Goal: Information Seeking & Learning: Learn about a topic

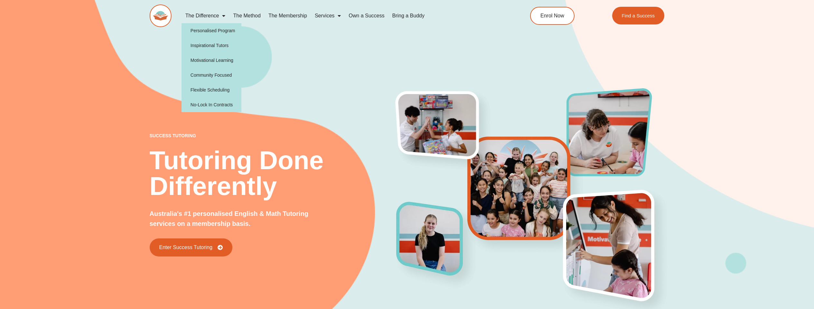
click at [204, 14] on link "The Difference" at bounding box center [205, 15] width 48 height 15
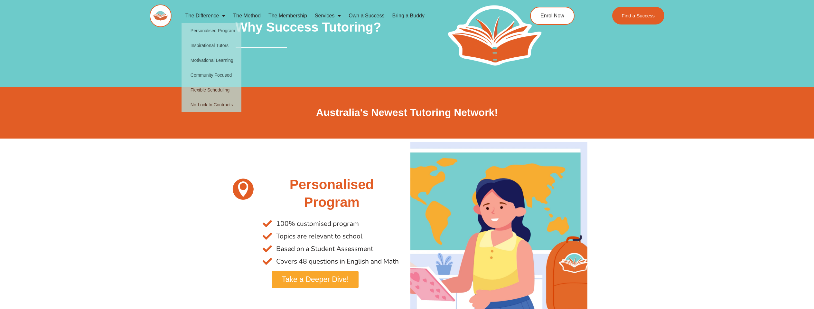
click at [118, 108] on section "Australia's Newest Tutoring Network!" at bounding box center [407, 112] width 814 height 51
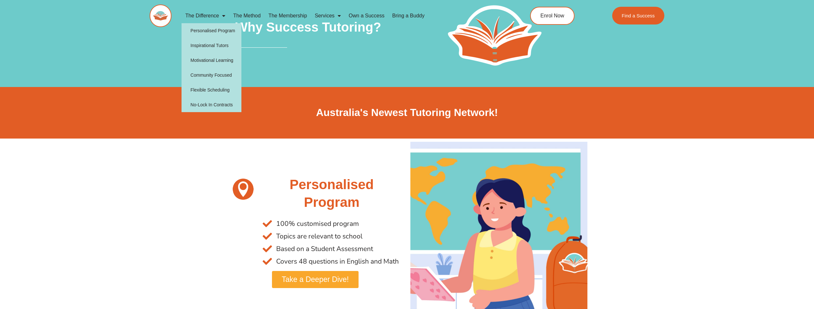
click at [210, 14] on link "The Difference" at bounding box center [205, 15] width 48 height 15
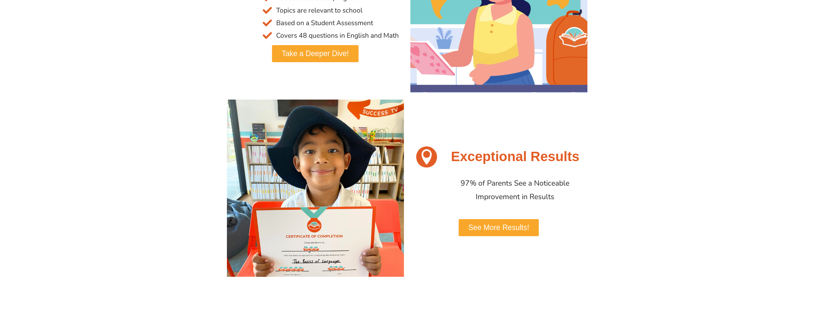
scroll to position [308, 0]
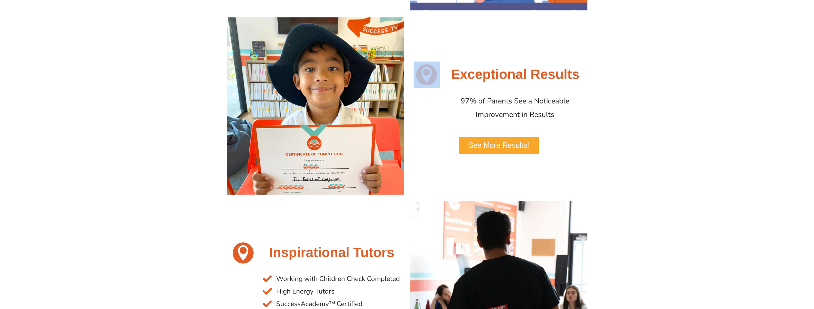
drag, startPoint x: 454, startPoint y: 69, endPoint x: 418, endPoint y: 72, distance: 35.5
click at [418, 72] on div "Exceptional Results" at bounding box center [498, 74] width 177 height 33
click at [436, 54] on div "Exceptional Results 97% of Parents See a Noticeable Improvement in Results See …" at bounding box center [498, 105] width 183 height 183
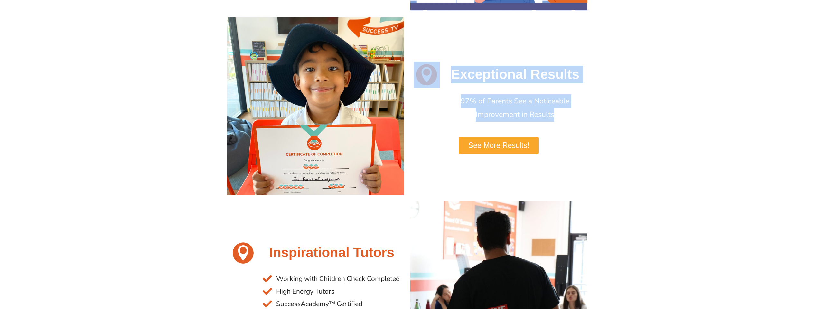
drag, startPoint x: 418, startPoint y: 46, endPoint x: 565, endPoint y: 120, distance: 164.9
click at [565, 120] on div "Exceptional Results 97% of Parents See a Noticeable Improvement in Results See …" at bounding box center [498, 105] width 183 height 183
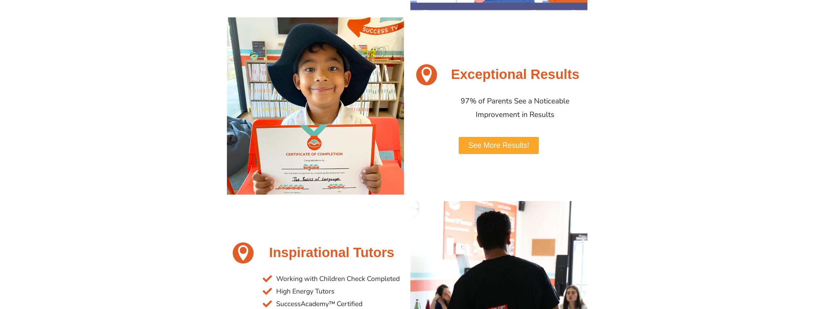
click at [119, 168] on section "Exceptional Results 97% of Parents See a Noticeable Improvement in Results See …" at bounding box center [407, 105] width 814 height 183
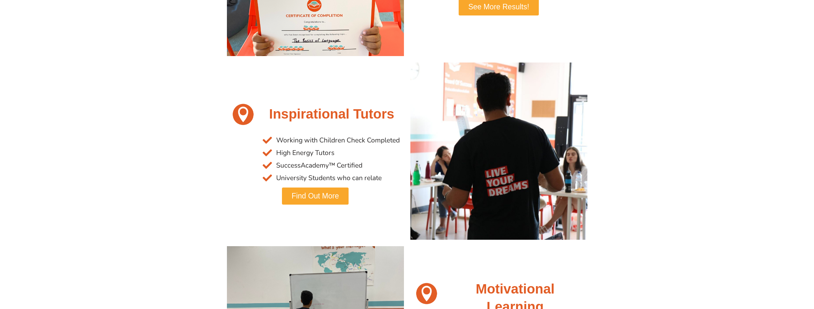
scroll to position [447, 0]
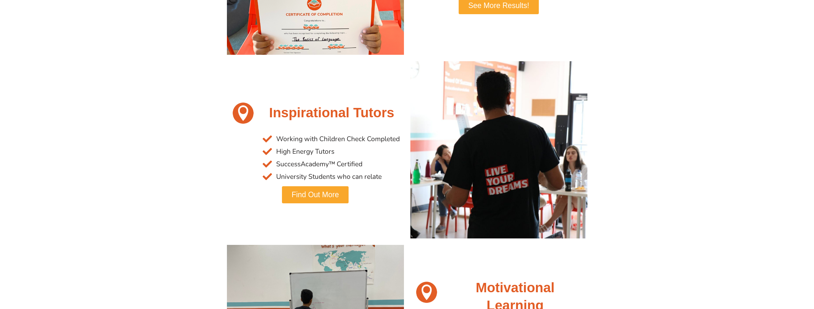
click at [190, 157] on section "Inspirational Tutors Working with Children Check Completed High Energy Tutors S…" at bounding box center [407, 149] width 814 height 183
